Goal: Unclear

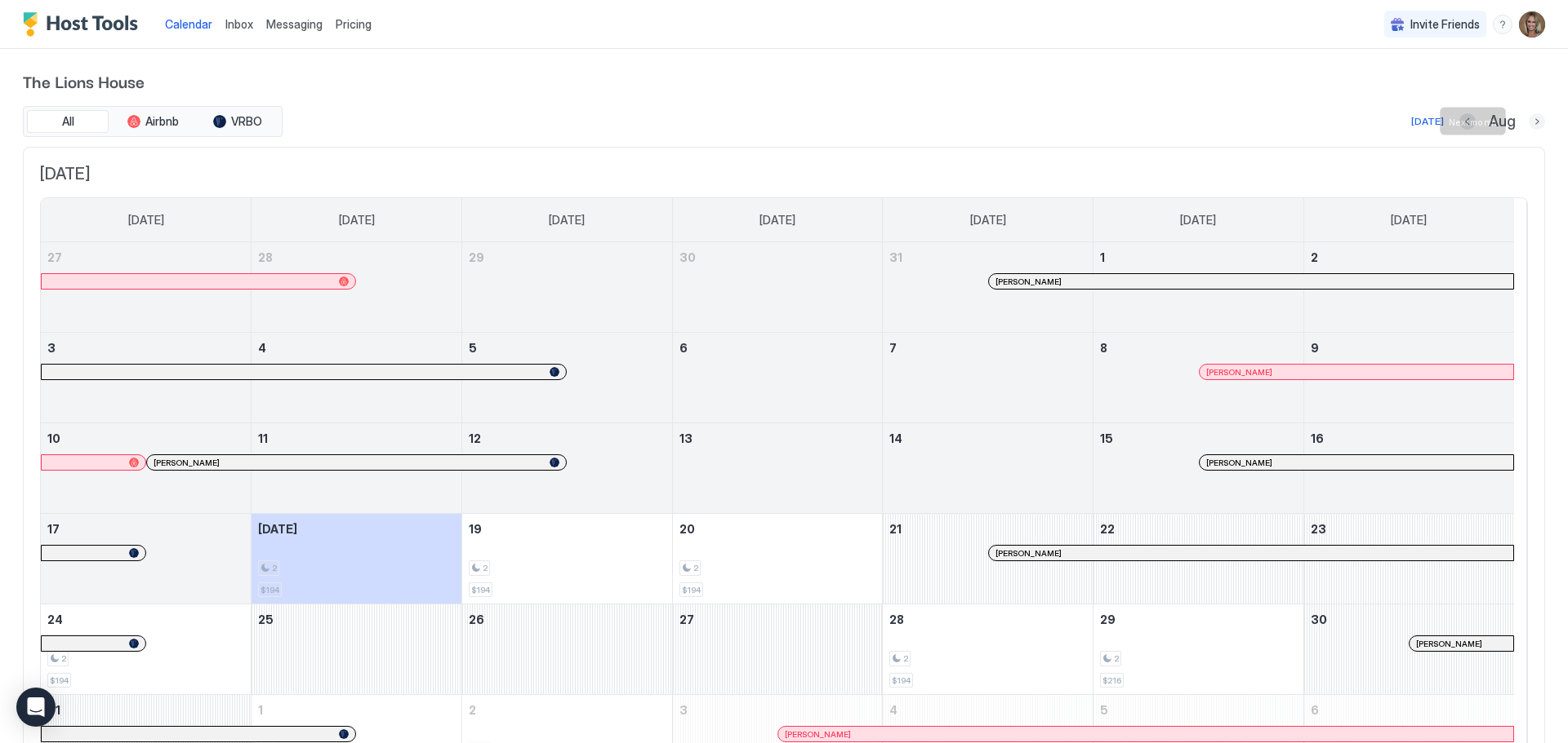
click at [1531, 118] on button "Next month" at bounding box center [1536, 121] width 16 height 16
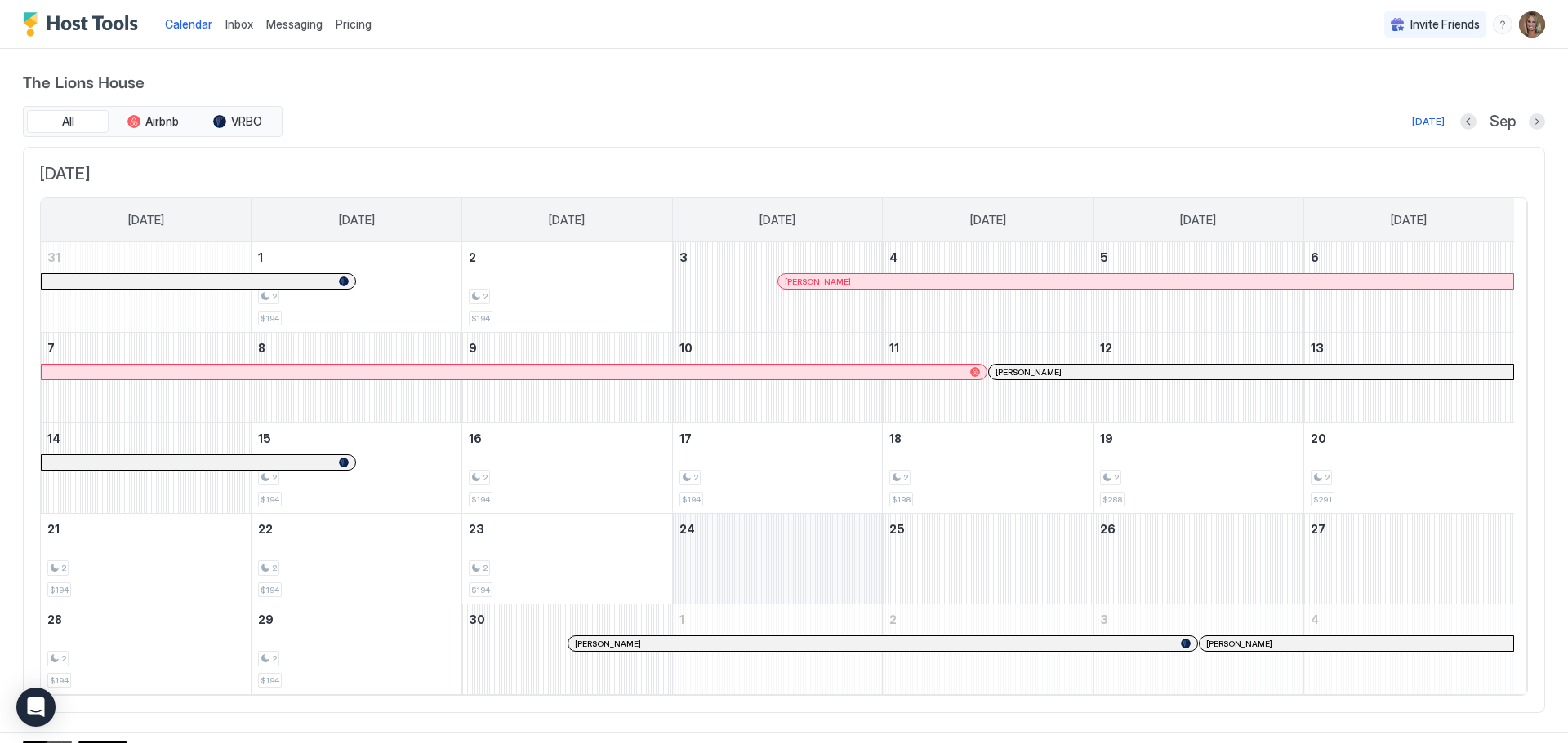
click at [831, 570] on div "September 24, 2025" at bounding box center [778, 559] width 210 height 90
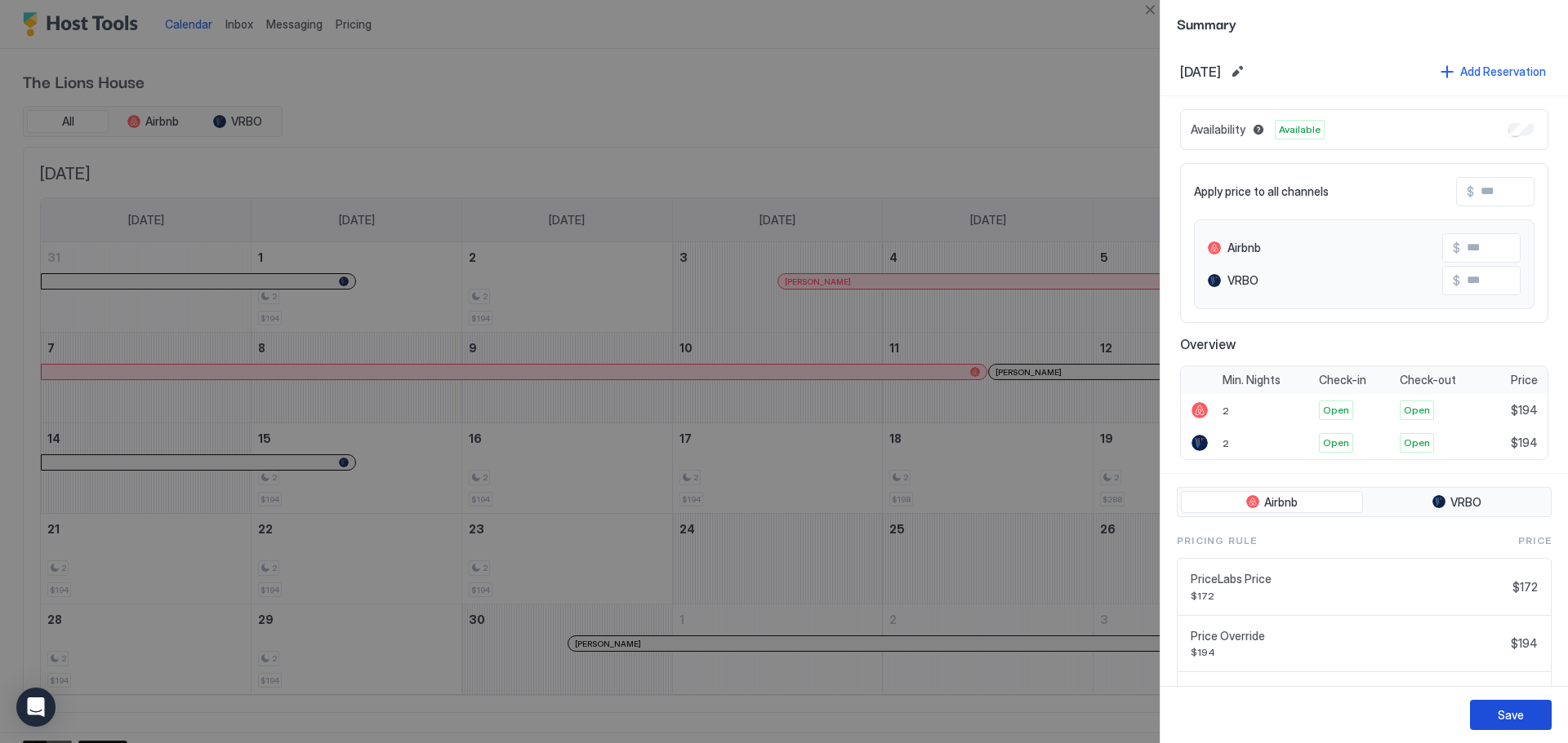
click at [1489, 715] on button "Save" at bounding box center [1511, 715] width 82 height 30
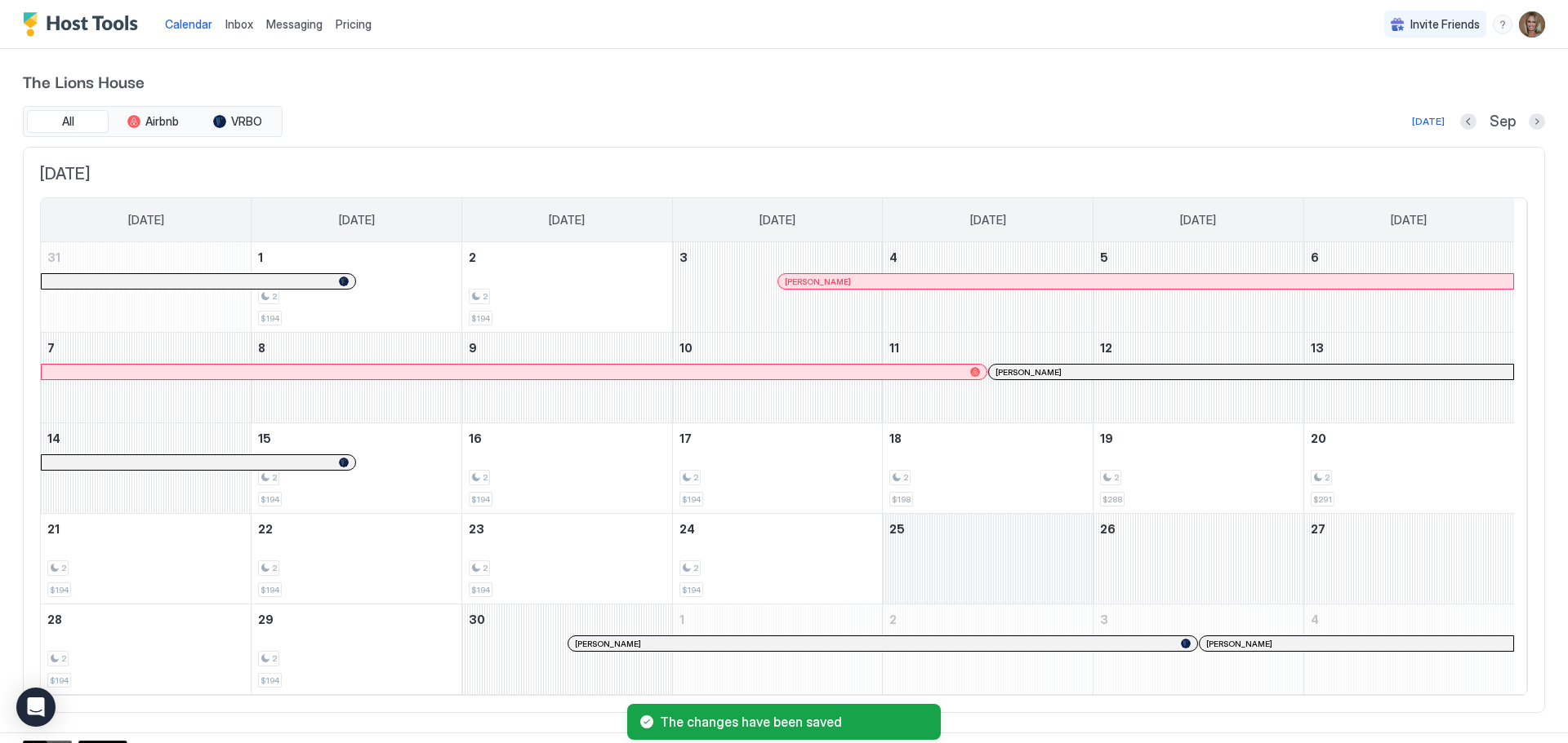
click at [956, 565] on div "September 25, 2025" at bounding box center [988, 559] width 210 height 90
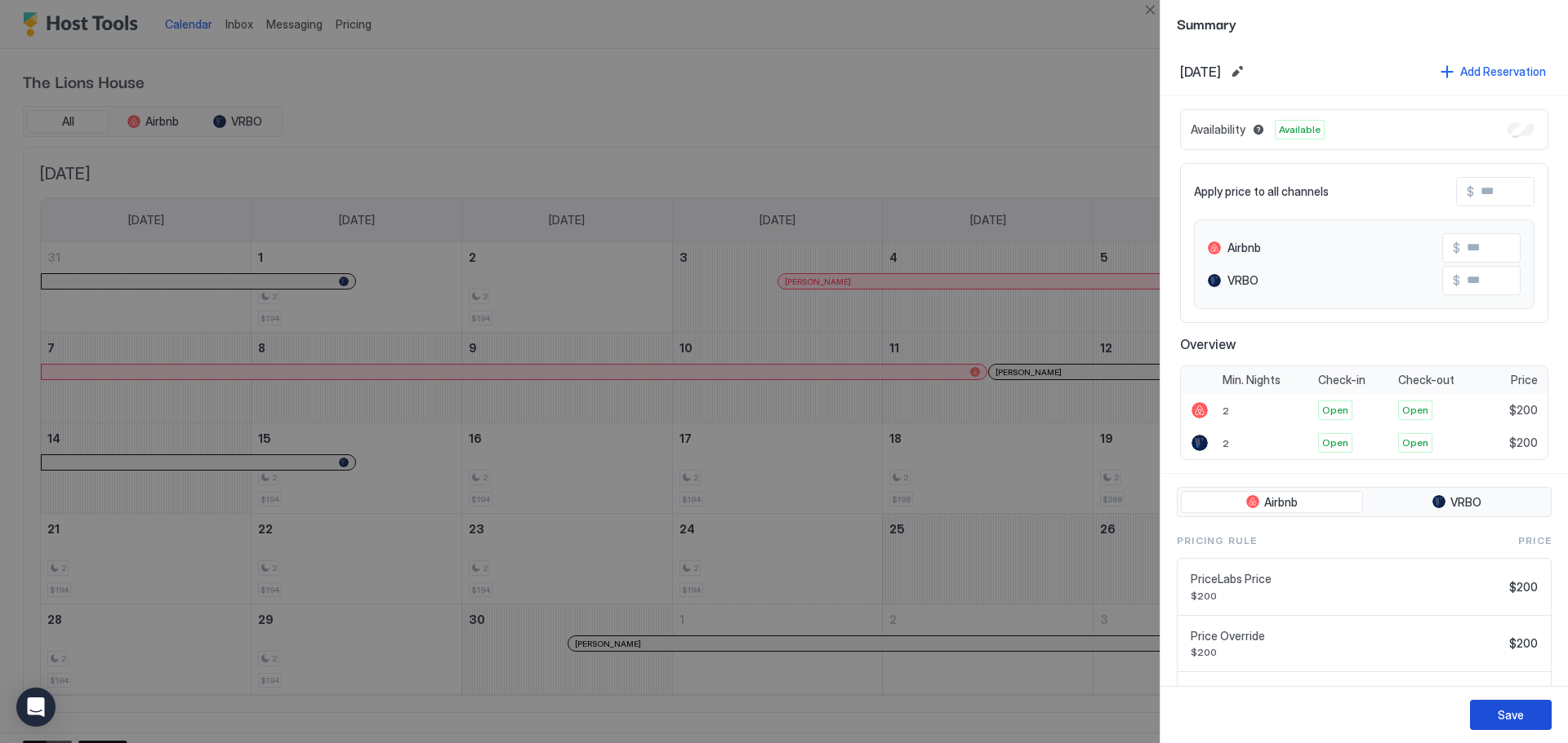
click at [1537, 723] on button "Save" at bounding box center [1511, 715] width 82 height 30
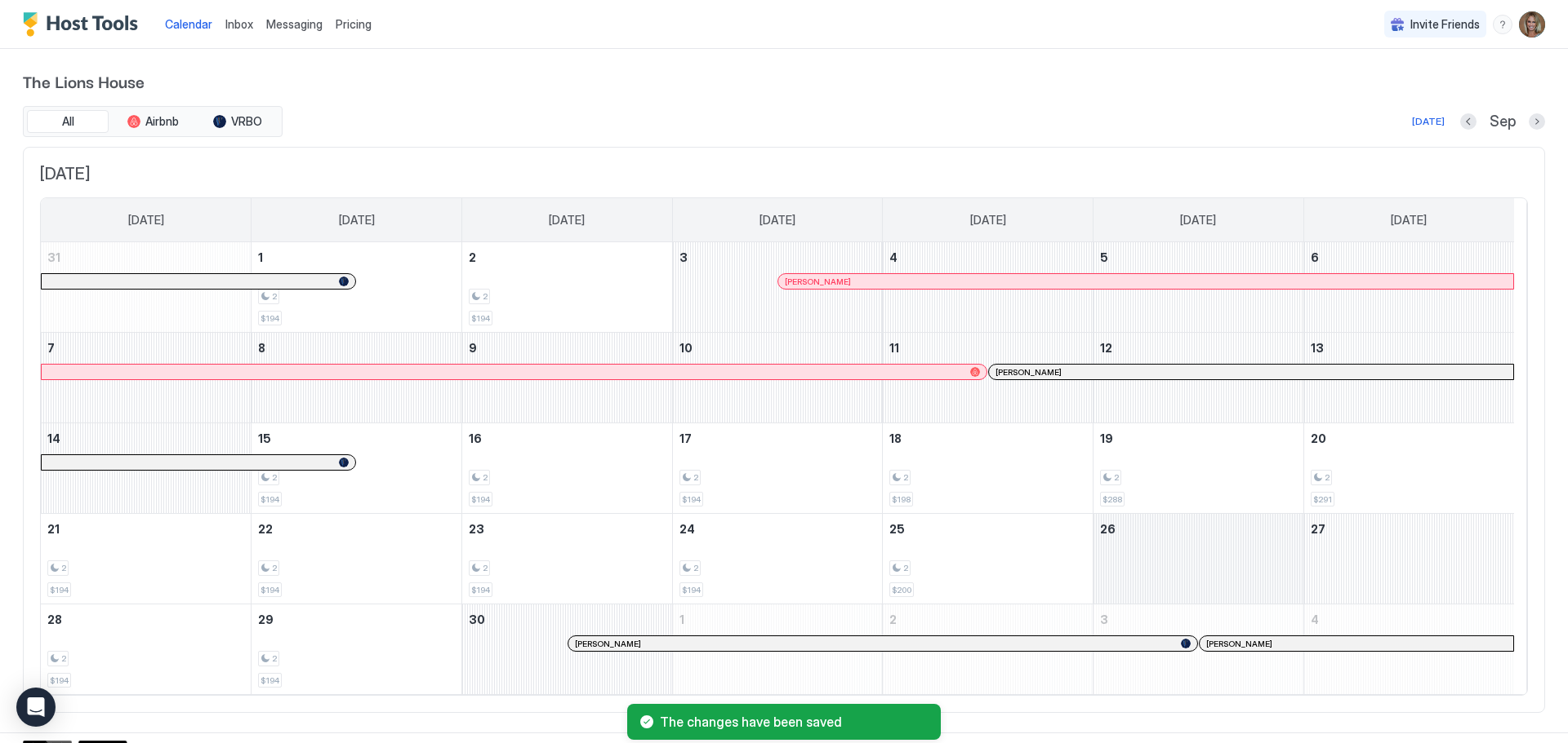
click at [1189, 540] on div "September 26, 2025" at bounding box center [1198, 559] width 210 height 90
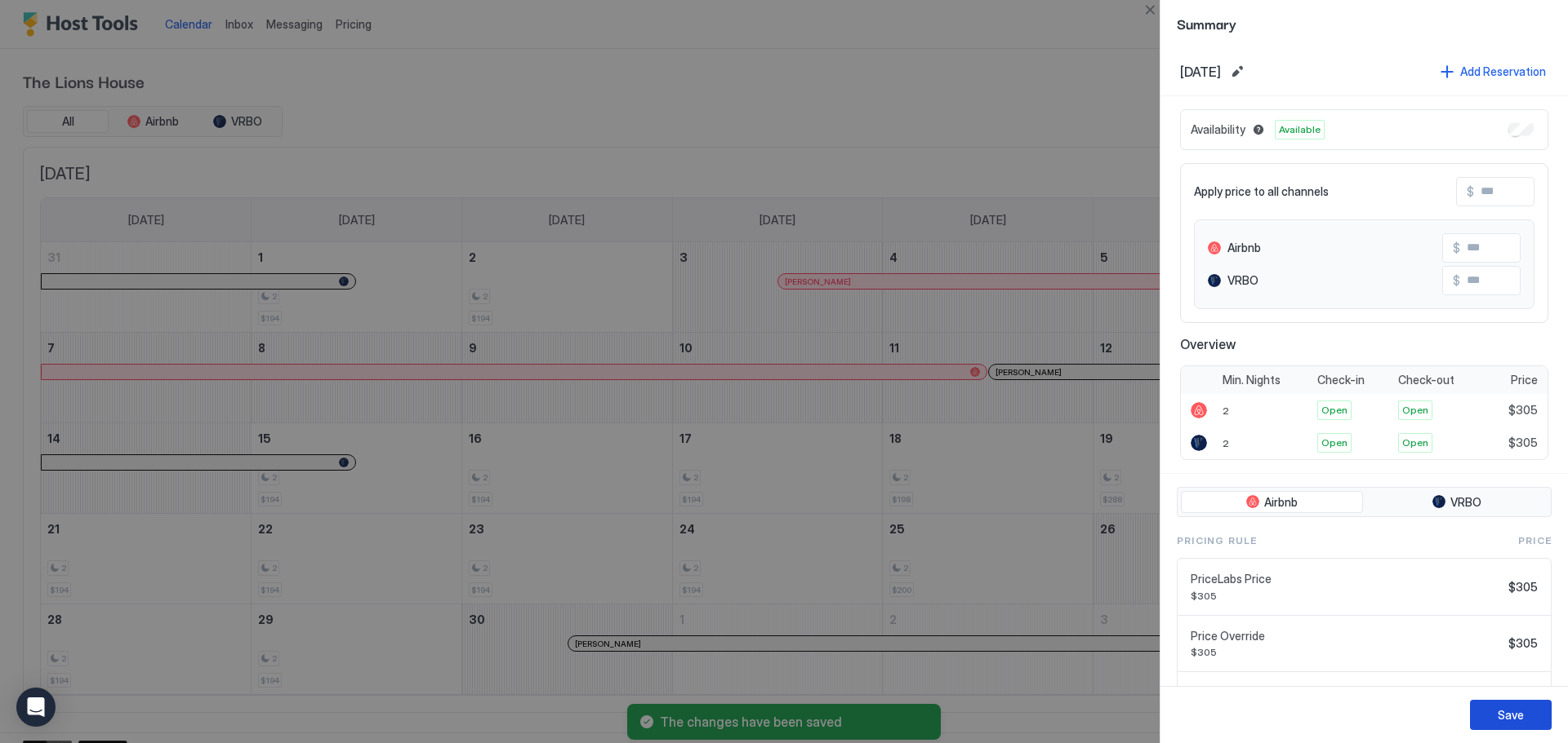
click at [1531, 720] on button "Save" at bounding box center [1511, 715] width 82 height 30
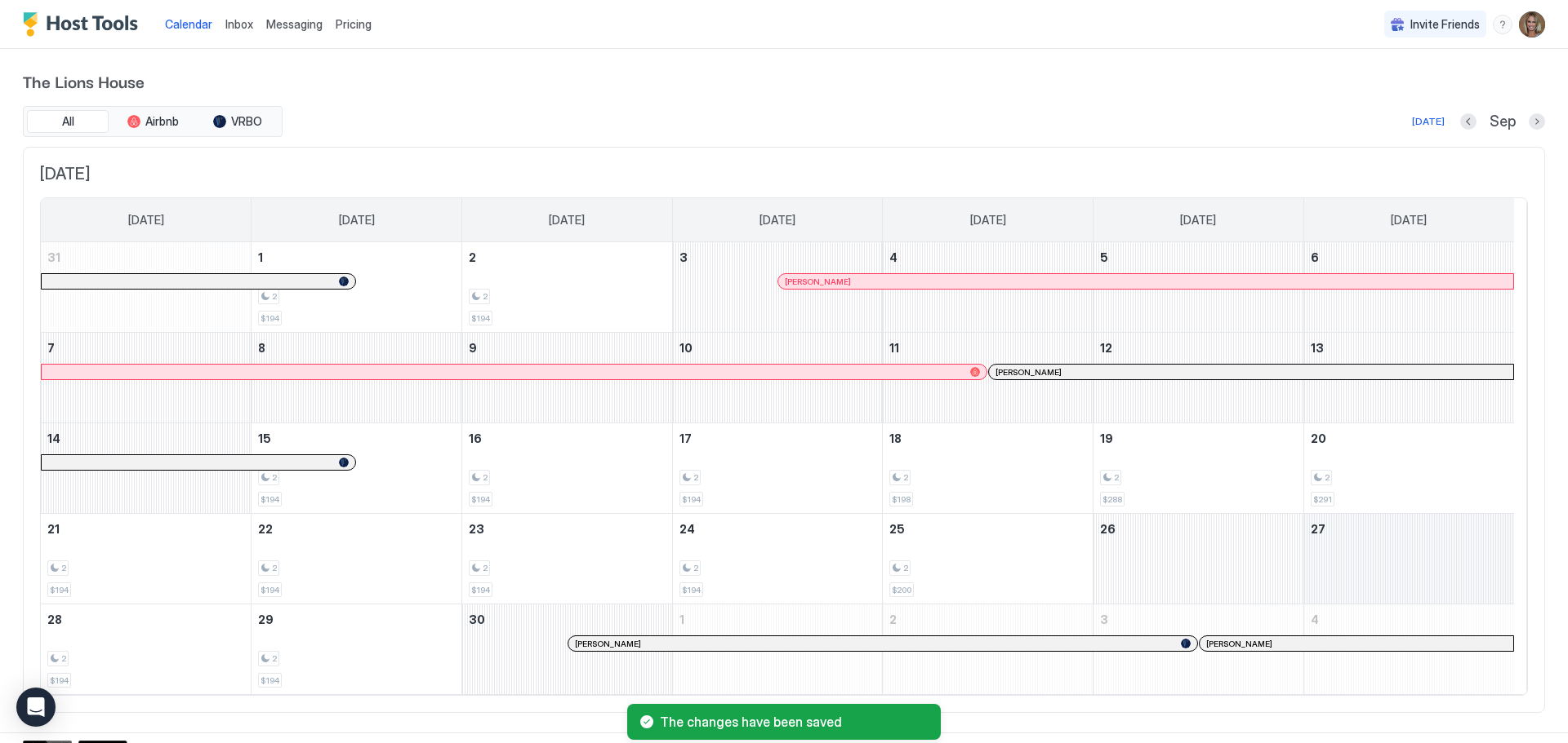
click at [1357, 553] on div "September 27, 2025" at bounding box center [1409, 559] width 210 height 90
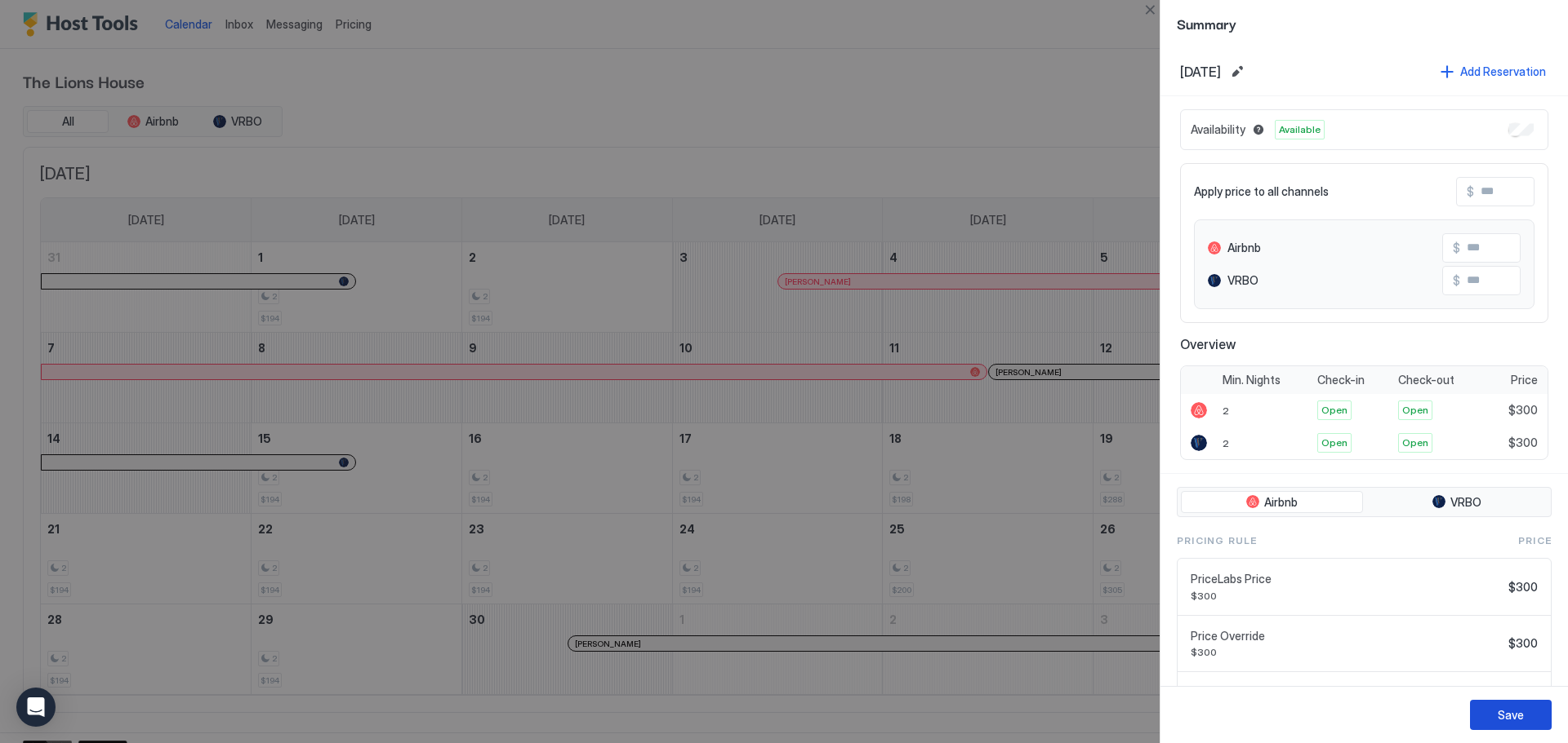
click at [1515, 723] on div "Save" at bounding box center [1510, 715] width 26 height 17
